Goal: Browse casually: Explore the website without a specific task or goal

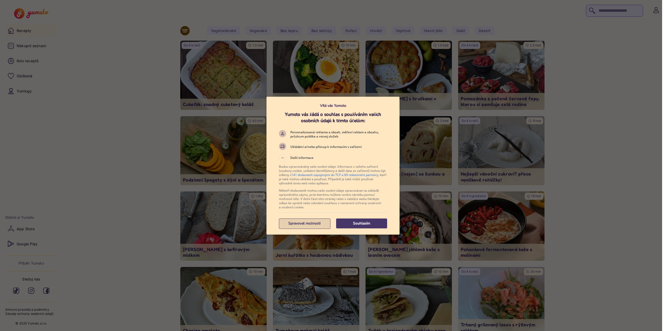
click at [310, 228] on div "Spravovat možnosti" at bounding box center [305, 223] width 52 height 10
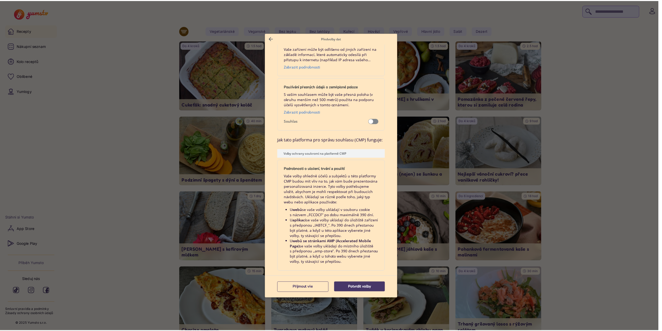
scroll to position [991, 0]
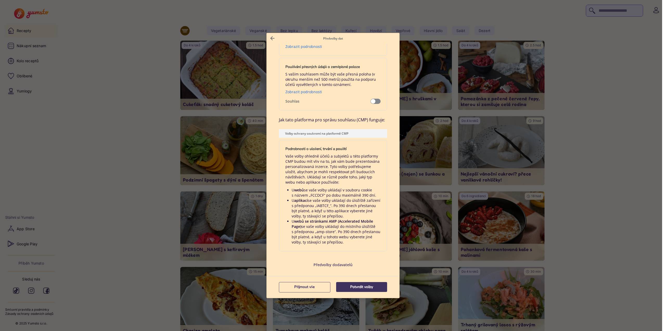
click at [353, 282] on button "Potvrdit volby" at bounding box center [361, 287] width 51 height 10
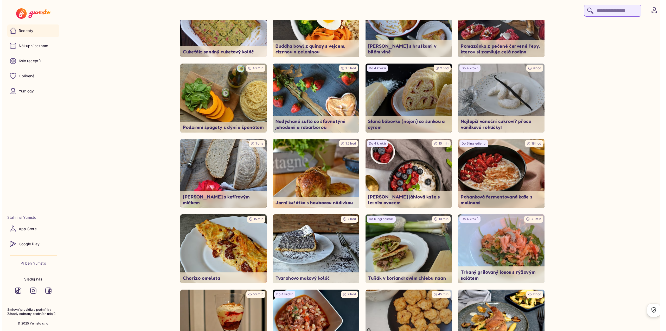
scroll to position [0, 0]
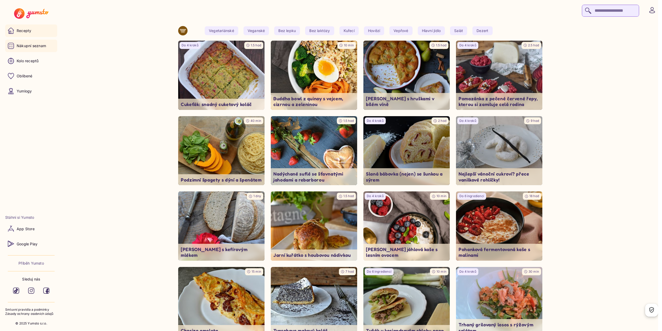
click at [38, 50] on link "Nákupní seznam" at bounding box center [31, 46] width 52 height 12
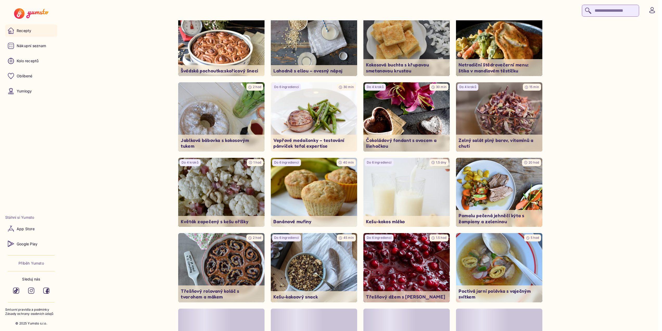
scroll to position [863, 0]
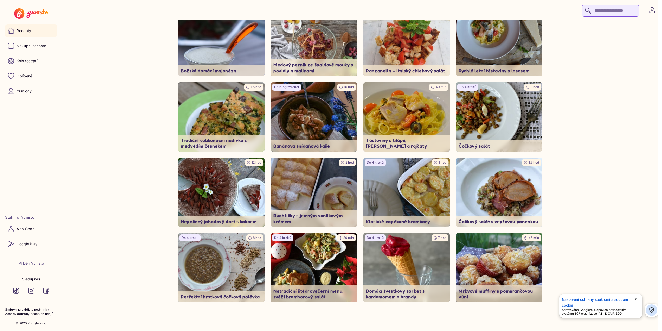
click at [636, 298] on span "close" at bounding box center [637, 299] width 4 height 4
click at [34, 314] on p "Zásady ochrany osobních údajů" at bounding box center [31, 314] width 52 height 4
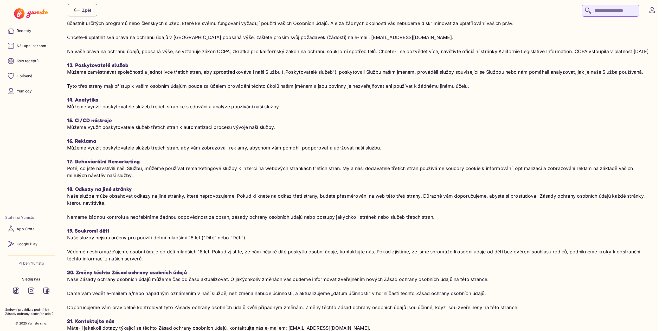
scroll to position [1356, 0]
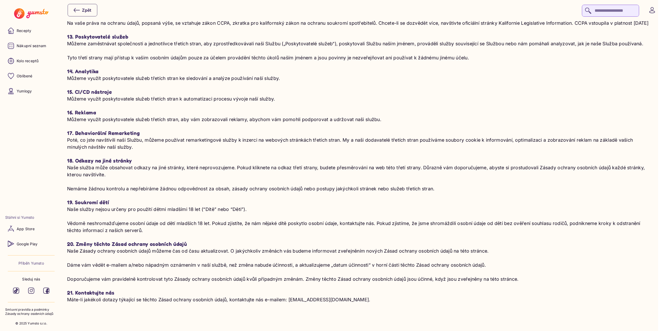
click at [27, 309] on p "Smluvní pravidla a podmínky" at bounding box center [31, 309] width 52 height 4
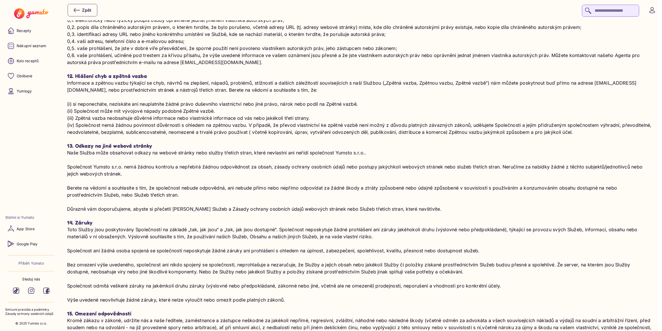
scroll to position [977, 0]
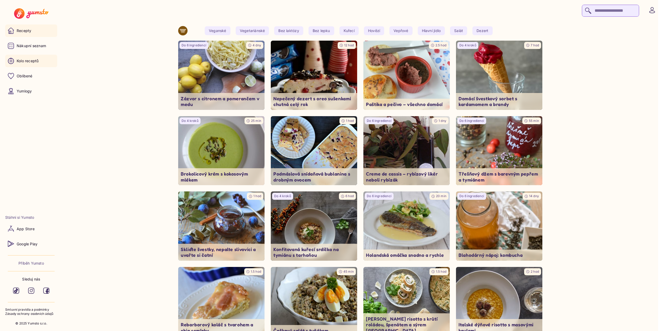
click at [41, 60] on link "Kolo receptů" at bounding box center [31, 61] width 52 height 12
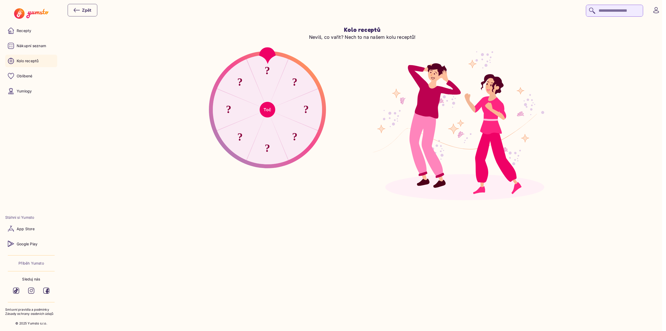
click at [260, 96] on div "?" at bounding box center [240, 82] width 55 height 55
click at [266, 107] on button "Toč" at bounding box center [268, 110] width 16 height 16
